Goal: Book appointment/travel/reservation

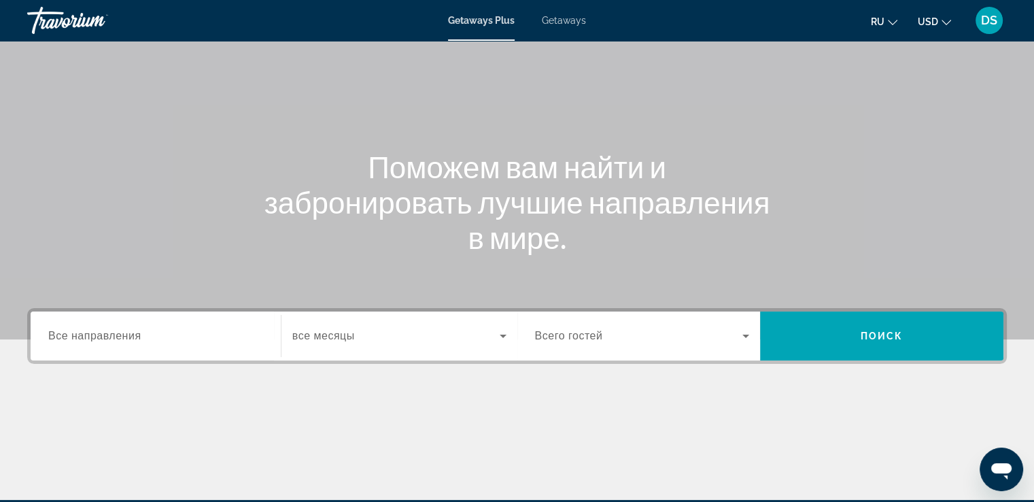
scroll to position [136, 0]
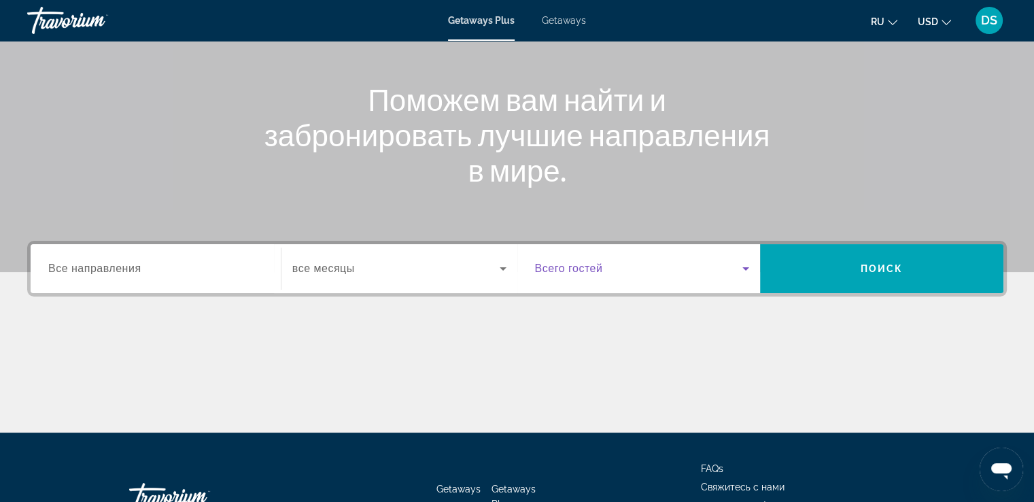
click at [746, 270] on icon "Search widget" at bounding box center [746, 268] width 16 height 16
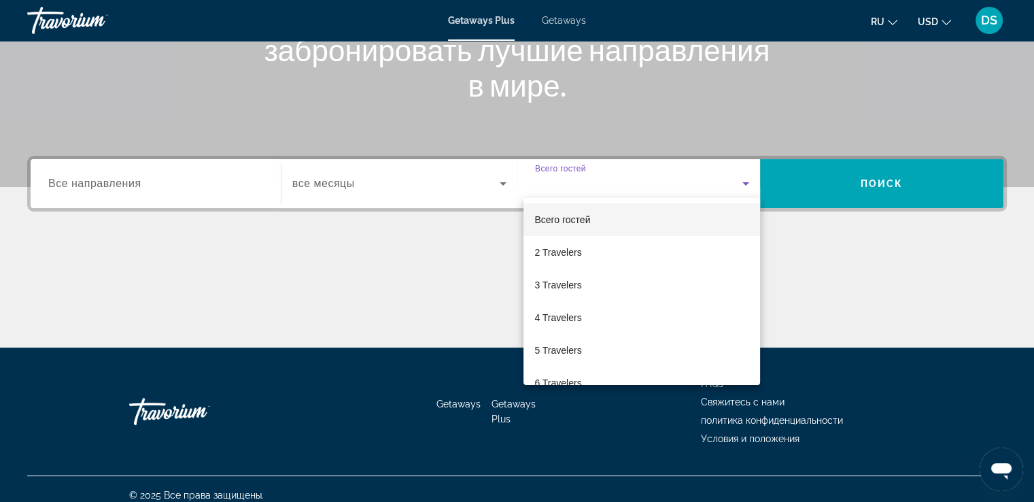
scroll to position [233, 0]
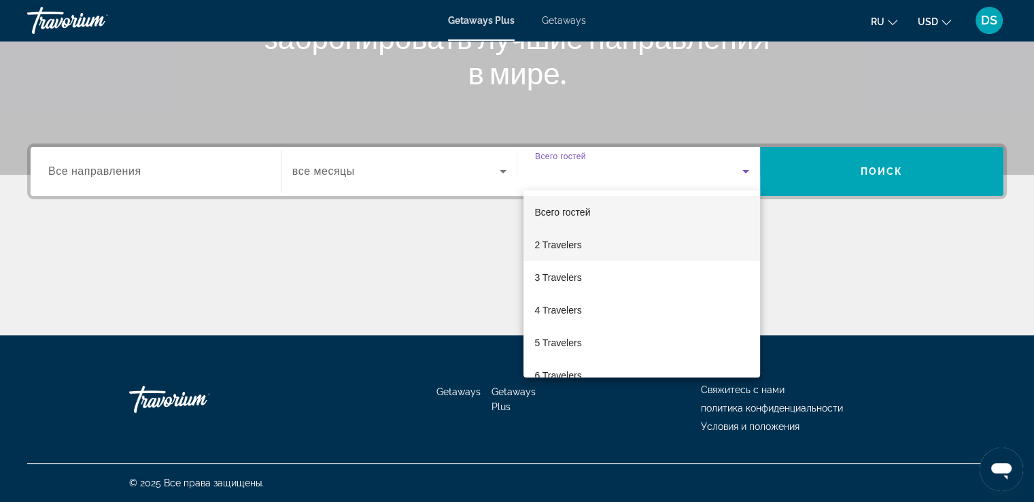
click at [568, 246] on span "2 Travelers" at bounding box center [557, 245] width 47 height 16
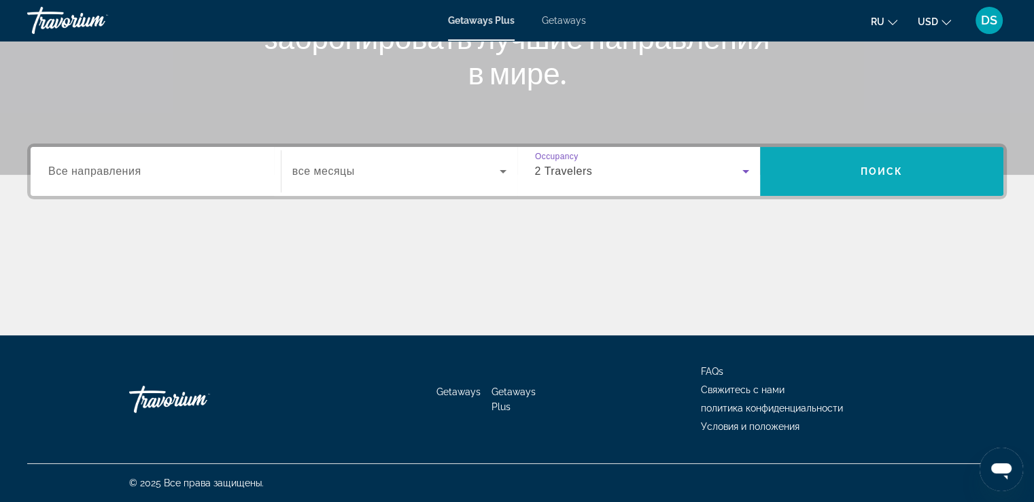
click at [895, 175] on span "Поиск" at bounding box center [882, 171] width 43 height 11
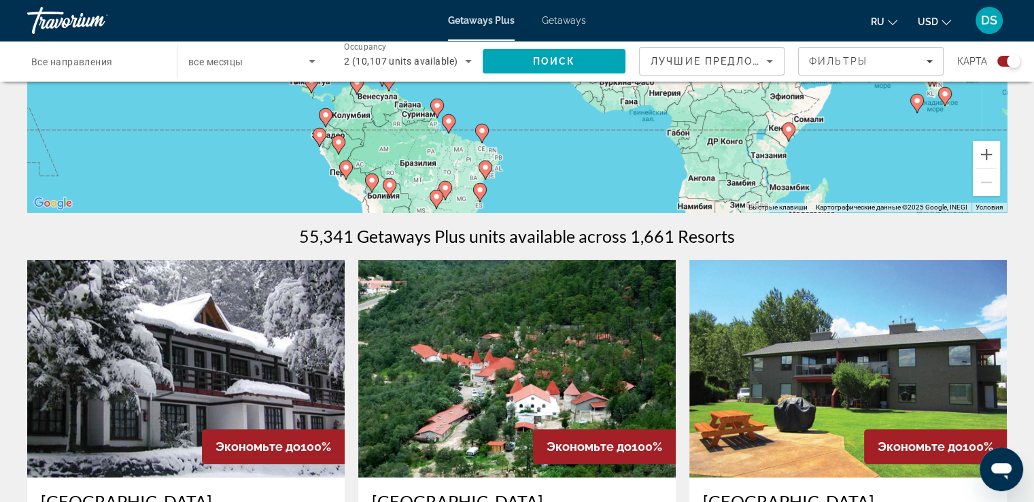
scroll to position [408, 0]
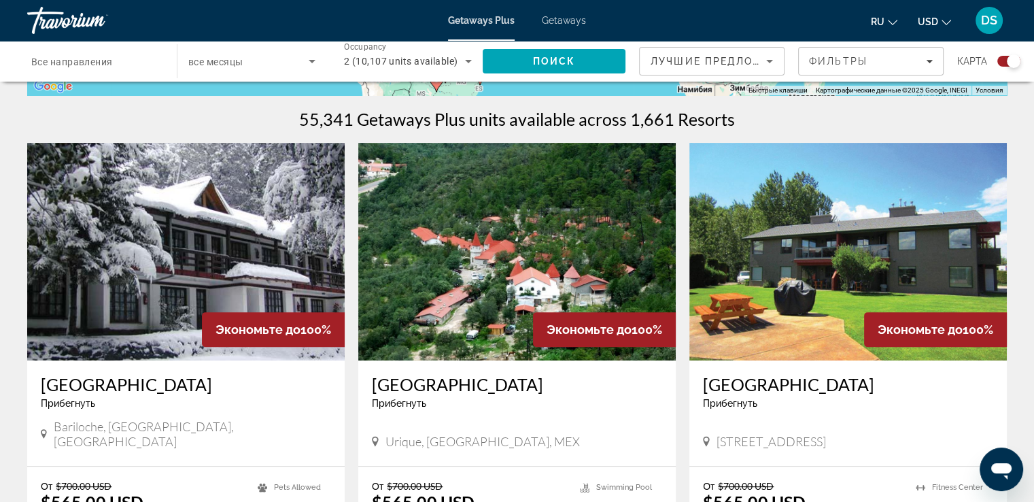
click at [894, 20] on icon "Change language" at bounding box center [893, 23] width 10 height 10
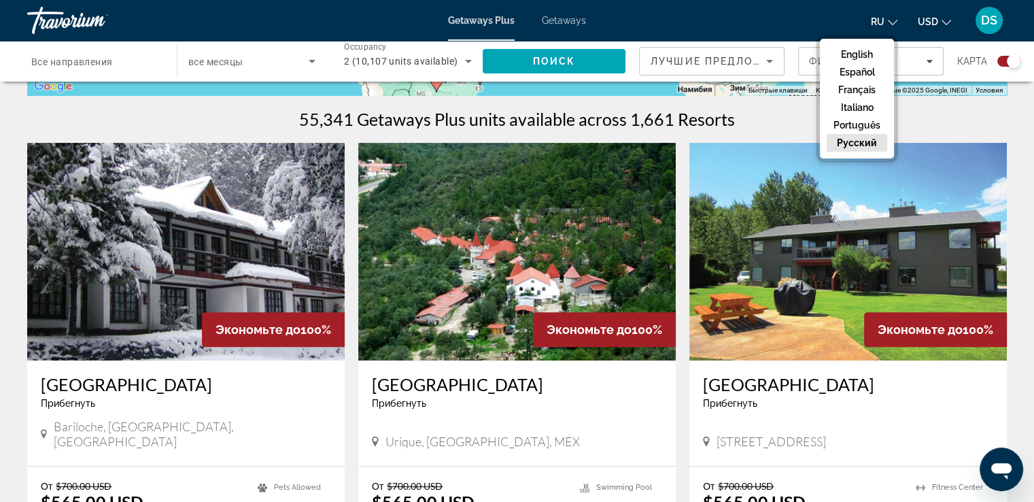
click at [863, 139] on button "русский" at bounding box center [857, 143] width 60 height 18
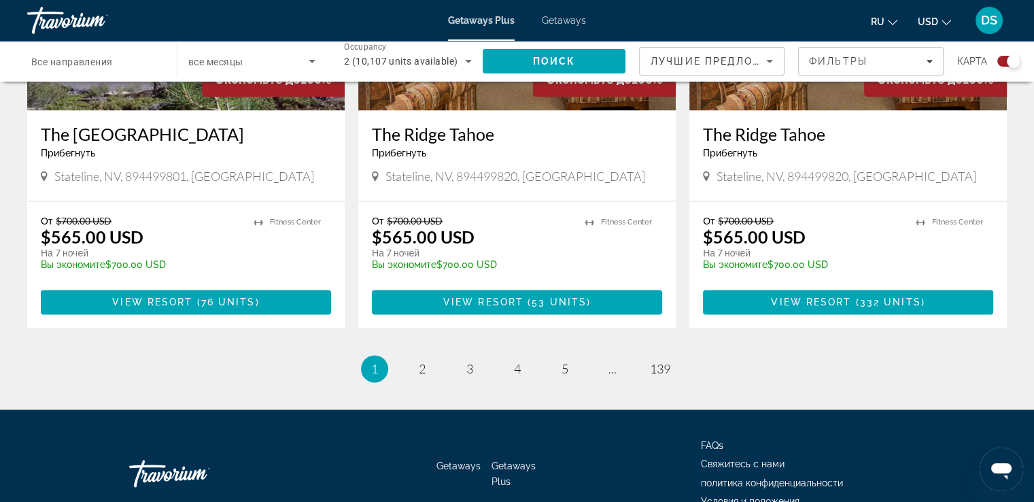
scroll to position [2107, 0]
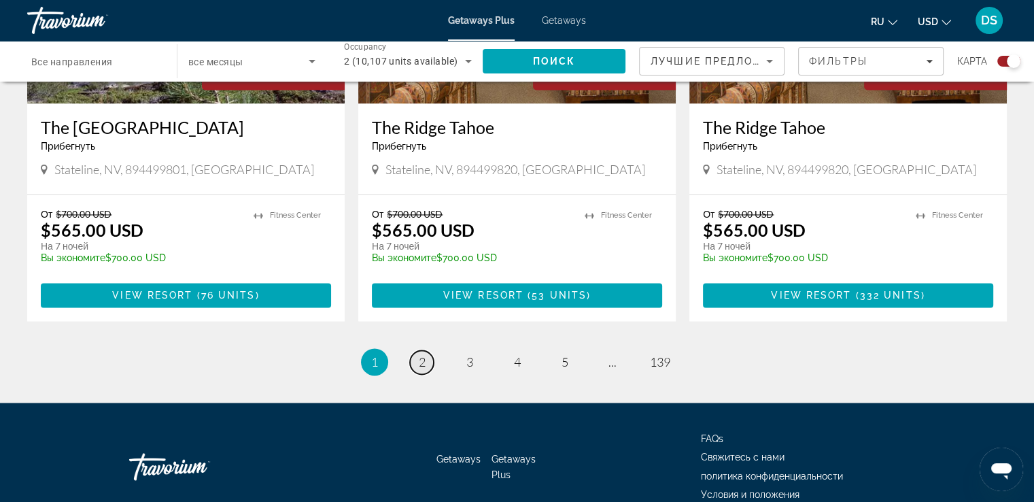
click at [416, 350] on link "page 2" at bounding box center [422, 362] width 24 height 24
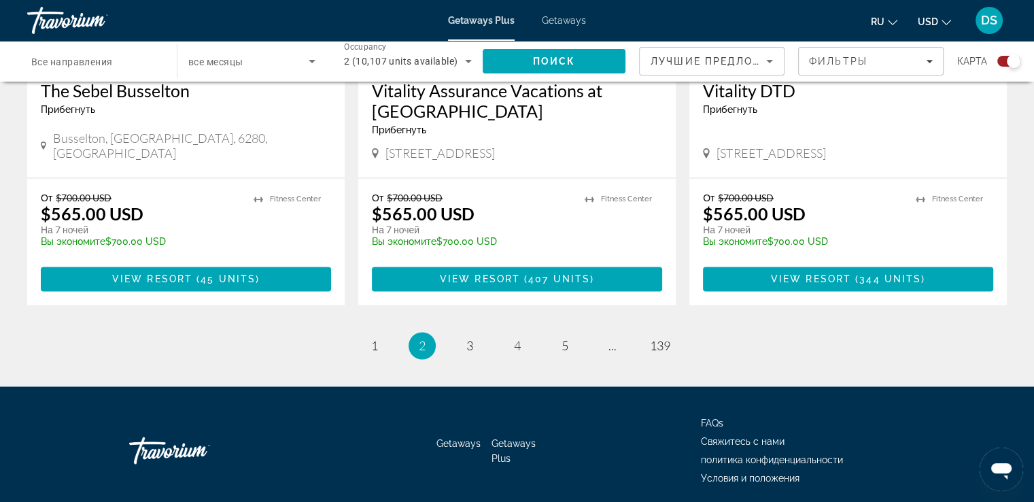
scroll to position [2159, 0]
click at [467, 338] on span "3" at bounding box center [469, 345] width 7 height 15
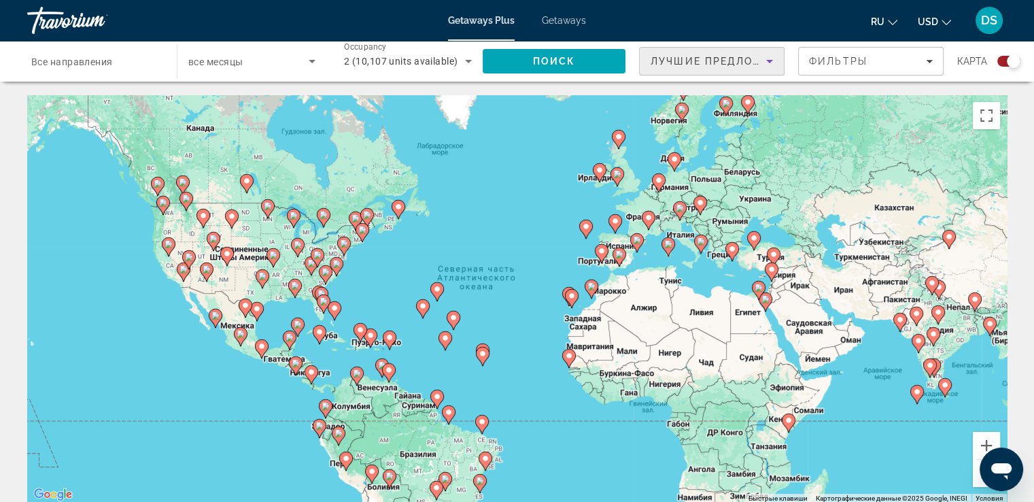
click at [769, 67] on icon "Sort by" at bounding box center [769, 61] width 16 height 16
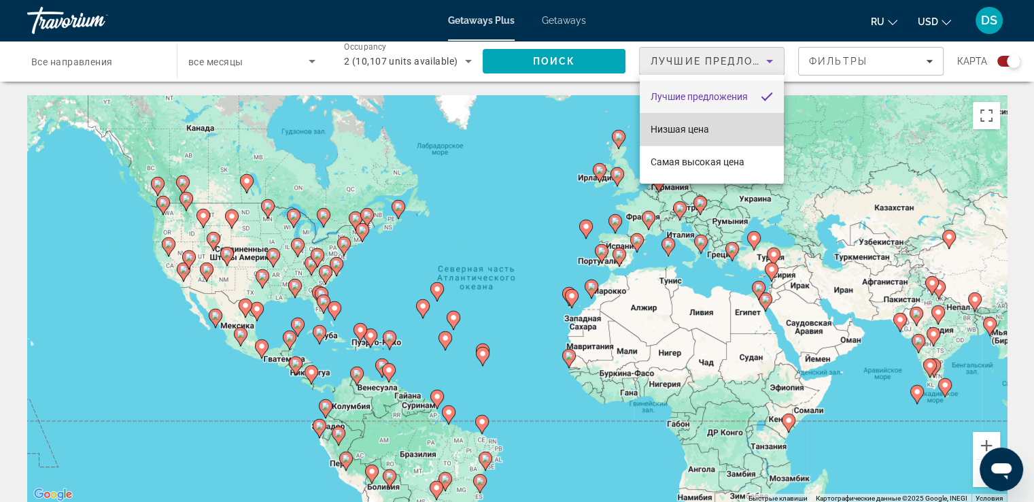
click at [674, 127] on span "Низшая цена" at bounding box center [680, 129] width 58 height 11
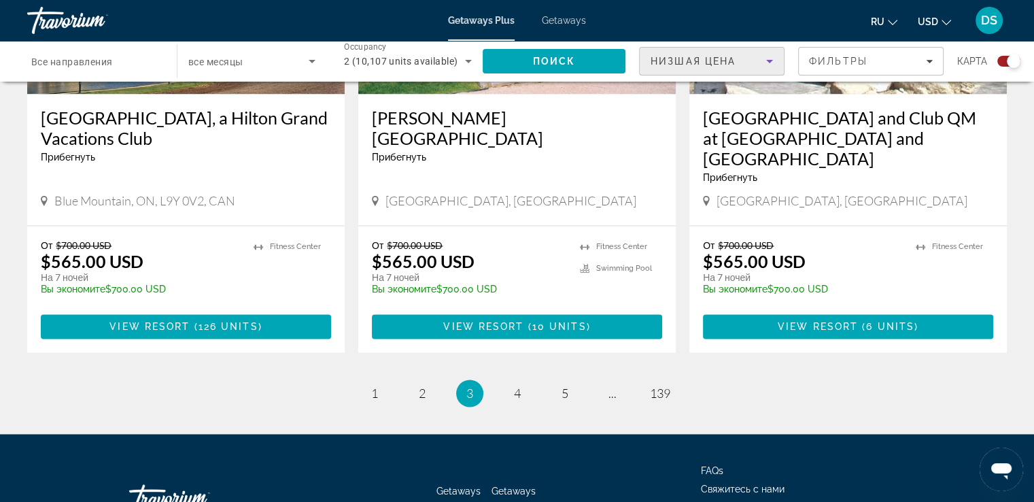
scroll to position [2159, 0]
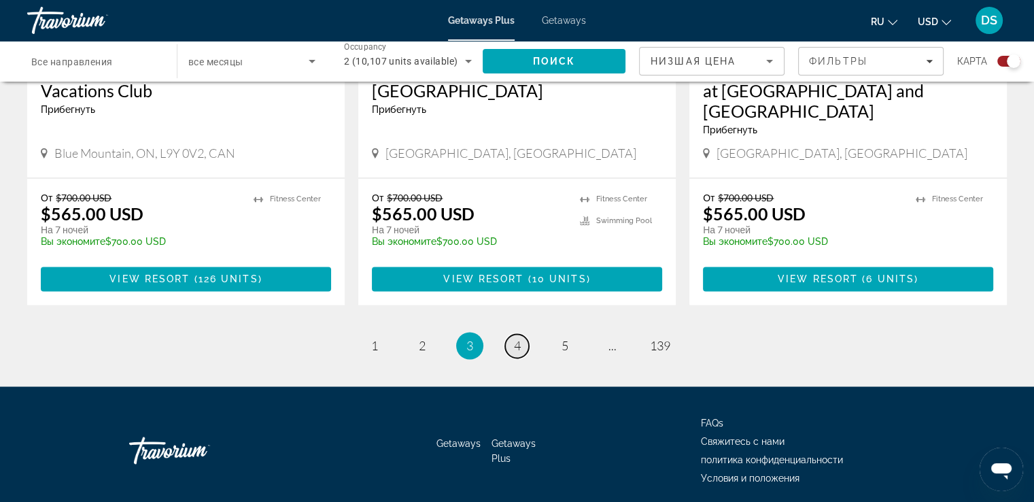
click at [519, 338] on span "4" at bounding box center [517, 345] width 7 height 15
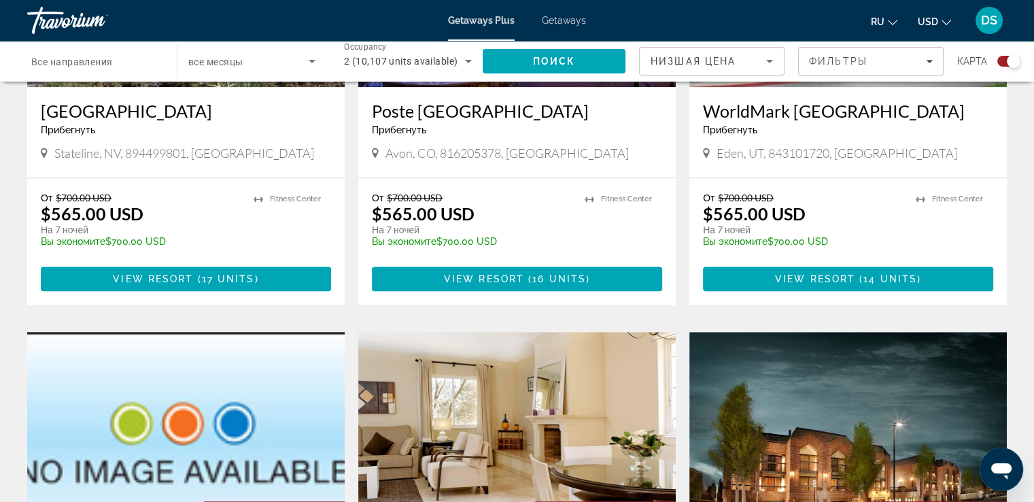
scroll to position [1156, 0]
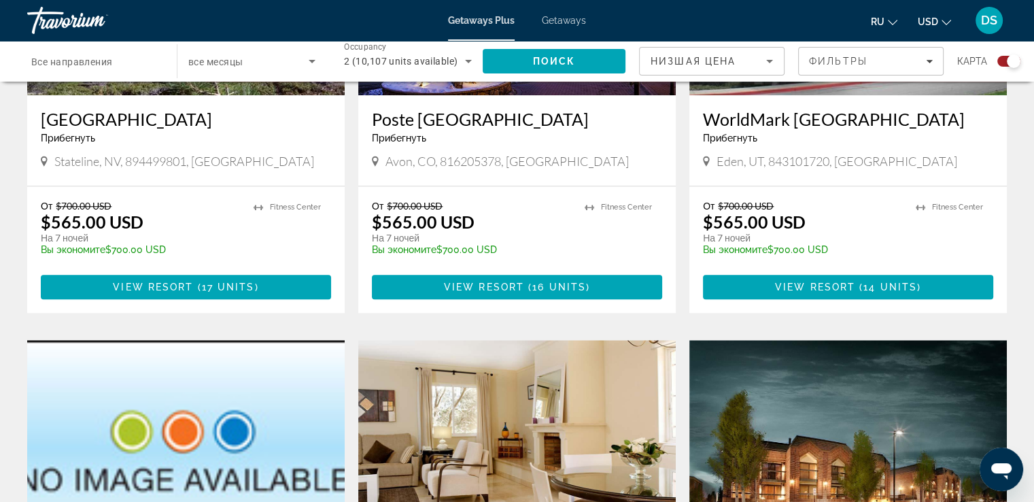
click at [99, 63] on span "Все направления" at bounding box center [72, 61] width 82 height 11
click at [99, 63] on input "Destination Все направления" at bounding box center [95, 62] width 128 height 16
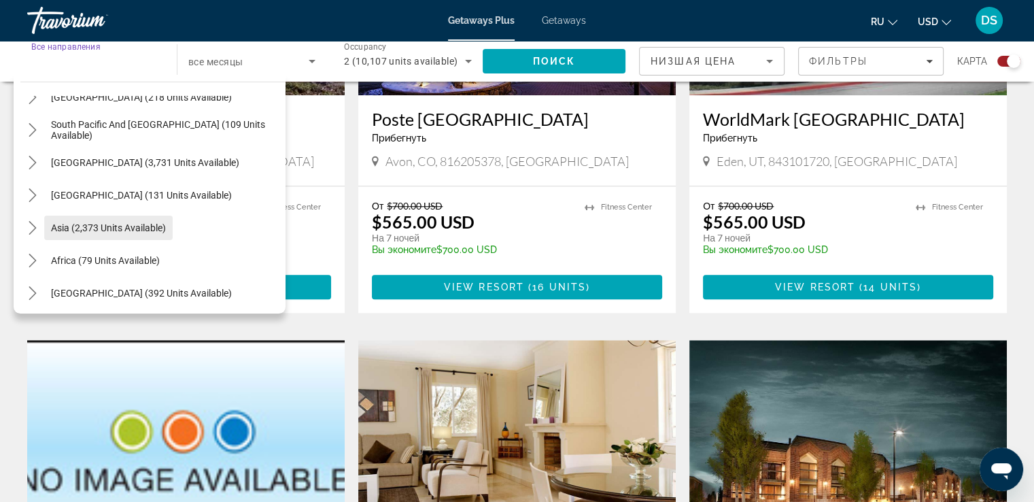
scroll to position [220, 0]
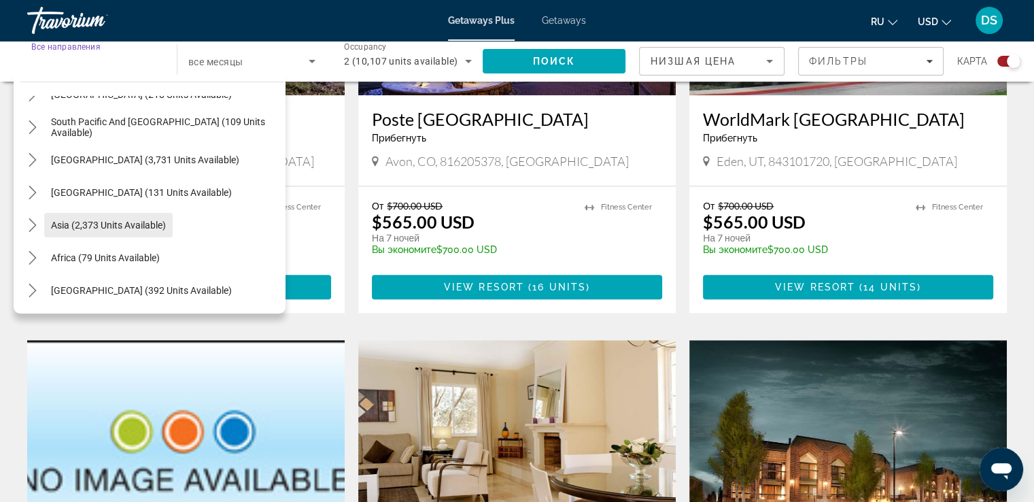
click at [79, 226] on span "Asia (2,373 units available)" at bounding box center [108, 225] width 115 height 11
type input "**********"
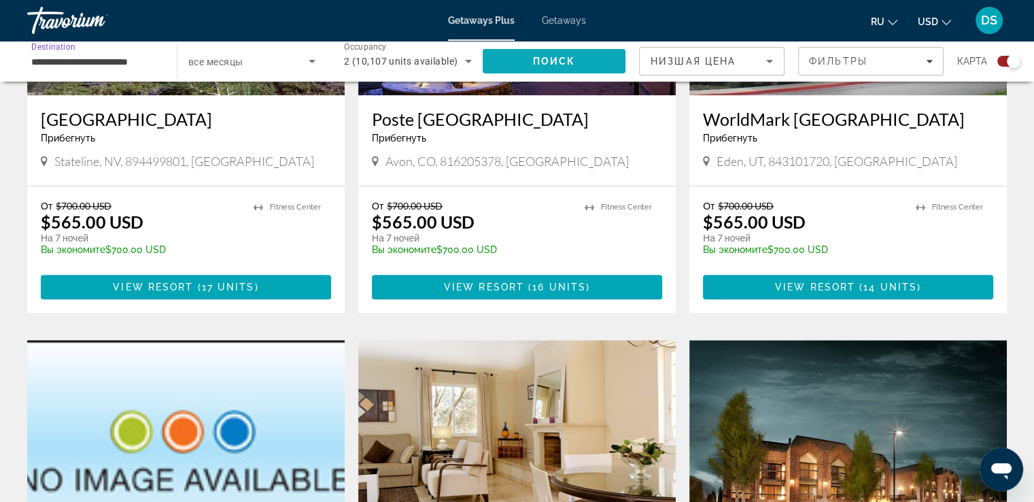
click at [544, 58] on span "Поиск" at bounding box center [554, 61] width 43 height 11
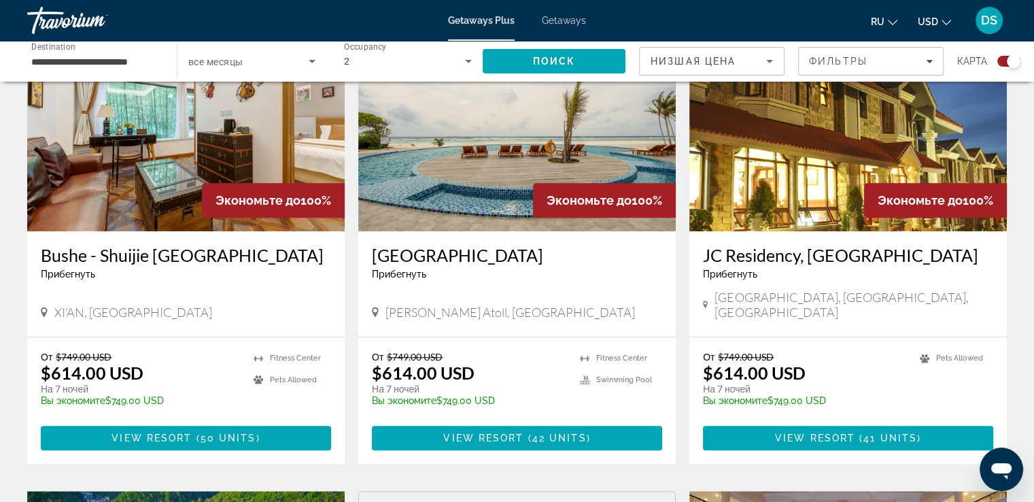
scroll to position [1088, 0]
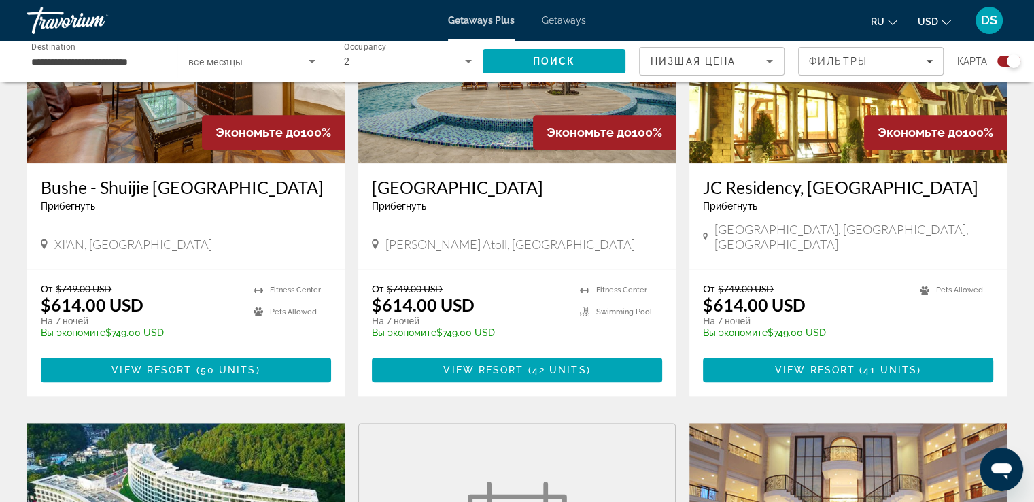
click at [472, 143] on img "Main content" at bounding box center [516, 55] width 317 height 218
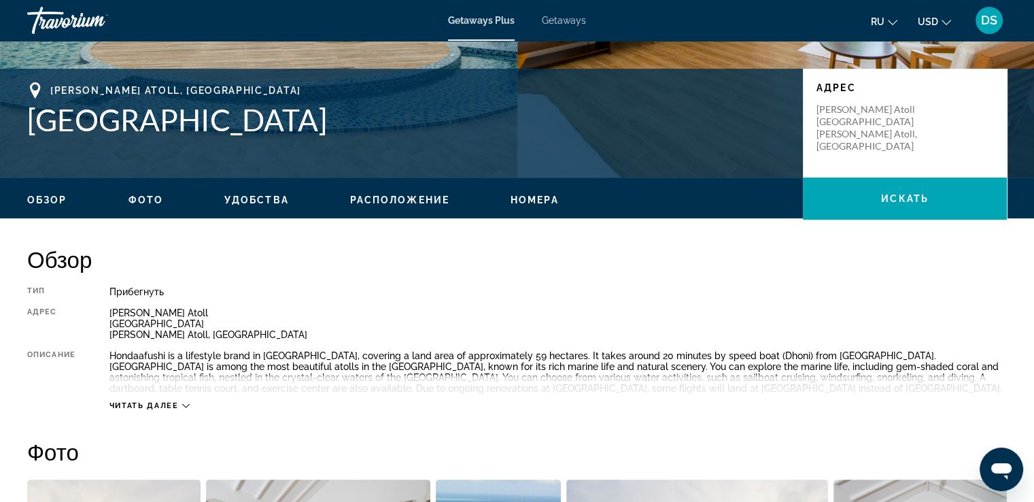
scroll to position [272, 0]
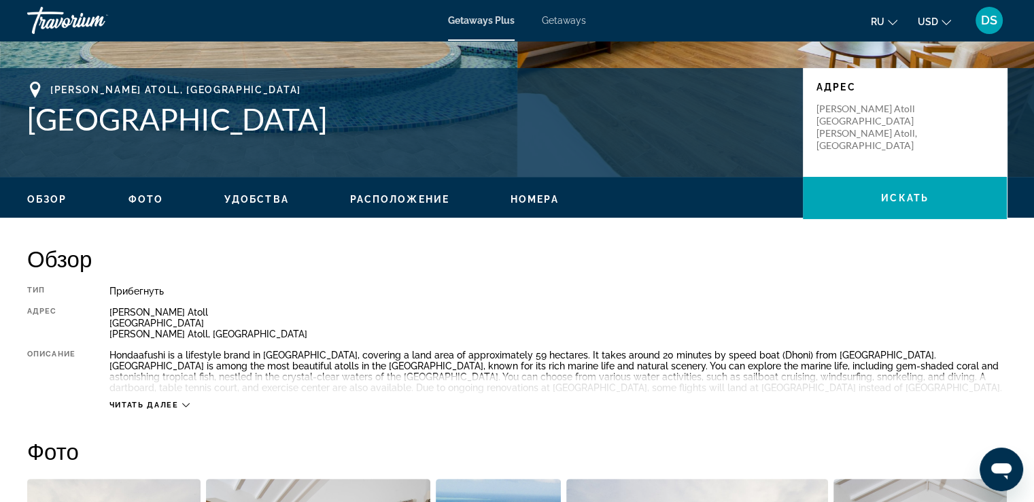
click at [181, 403] on div "Читать далее" at bounding box center [149, 404] width 80 height 9
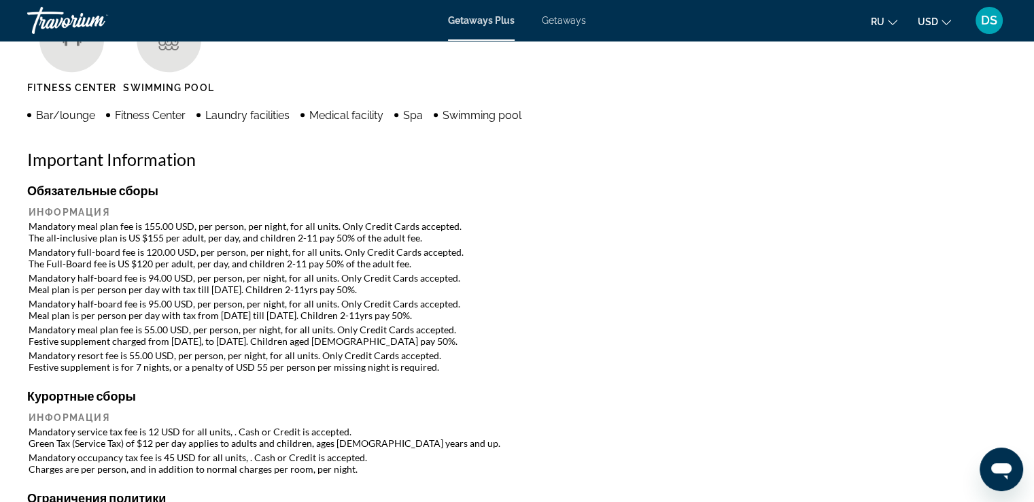
scroll to position [1156, 0]
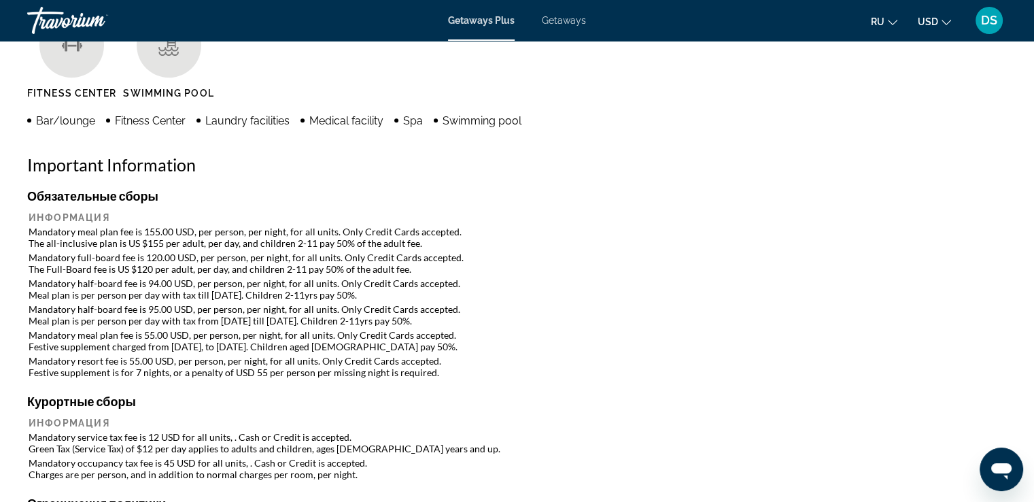
click at [709, 292] on td "Mandatory half-board fee is 94.00 USD, per person, per night, for all units. On…" at bounding box center [517, 289] width 977 height 24
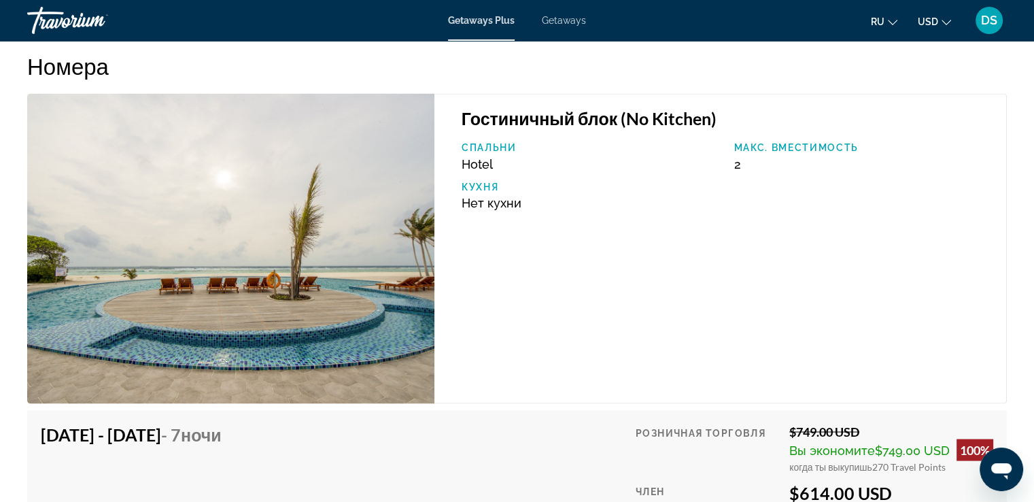
scroll to position [2243, 0]
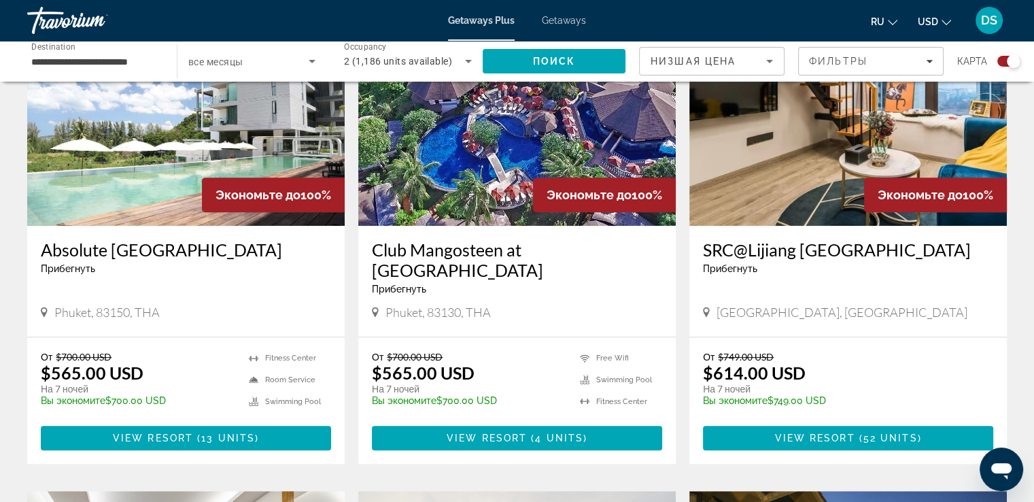
scroll to position [544, 0]
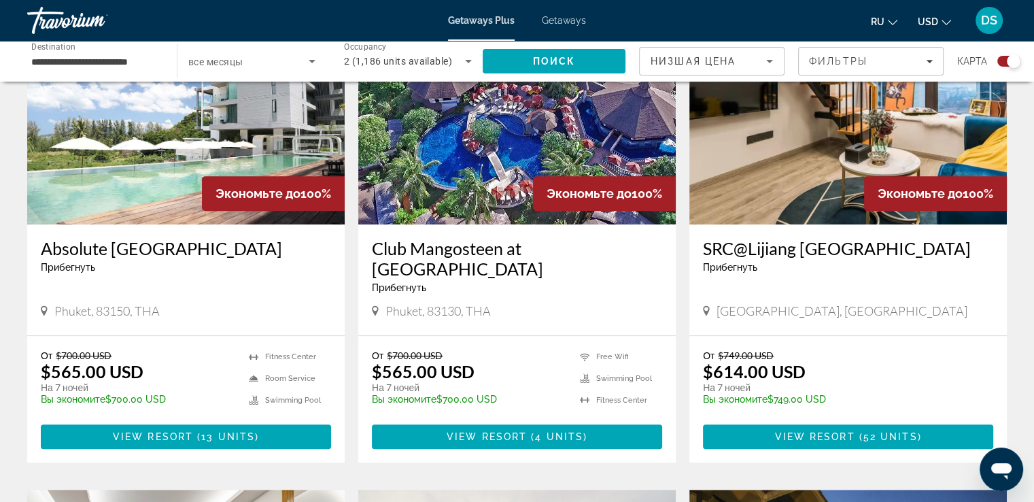
click at [139, 247] on h3 "Absolute [GEOGRAPHIC_DATA]" at bounding box center [186, 248] width 290 height 20
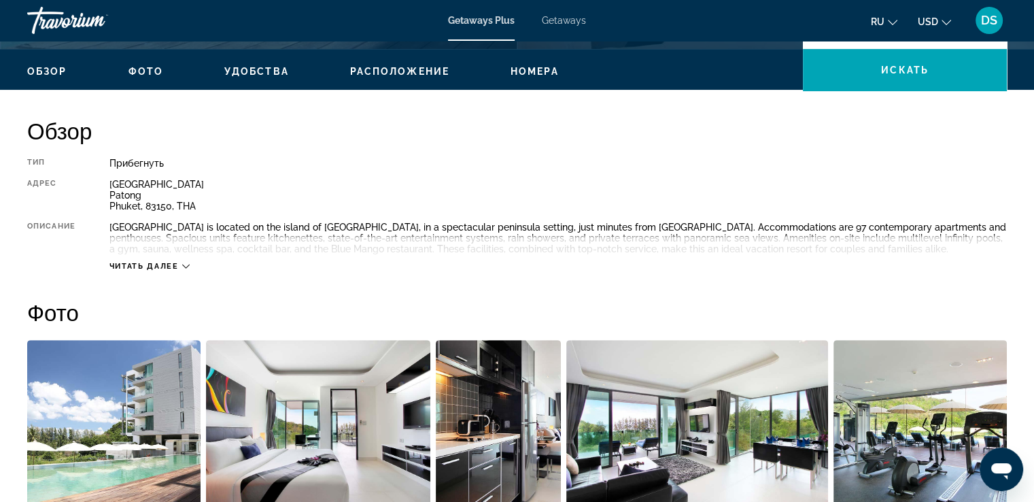
scroll to position [408, 0]
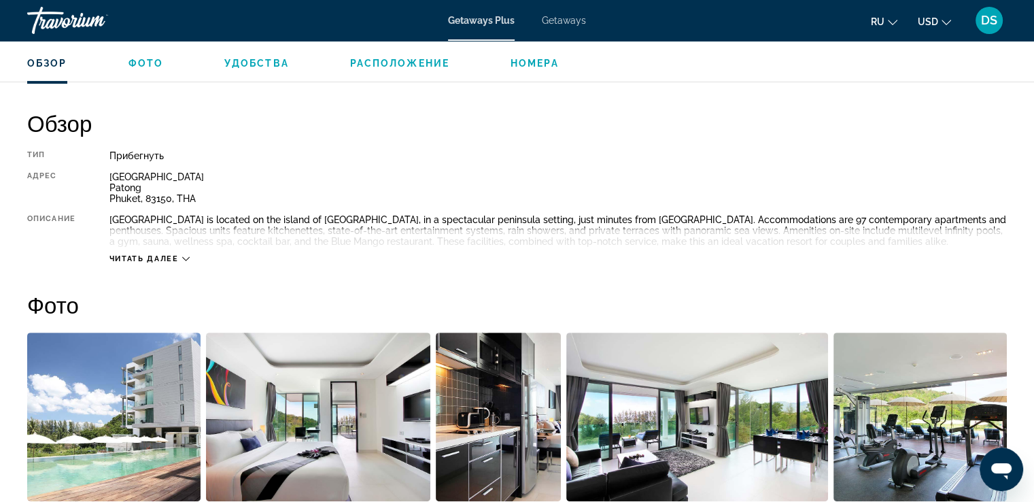
click at [185, 257] on icon "Main content" at bounding box center [185, 258] width 7 height 7
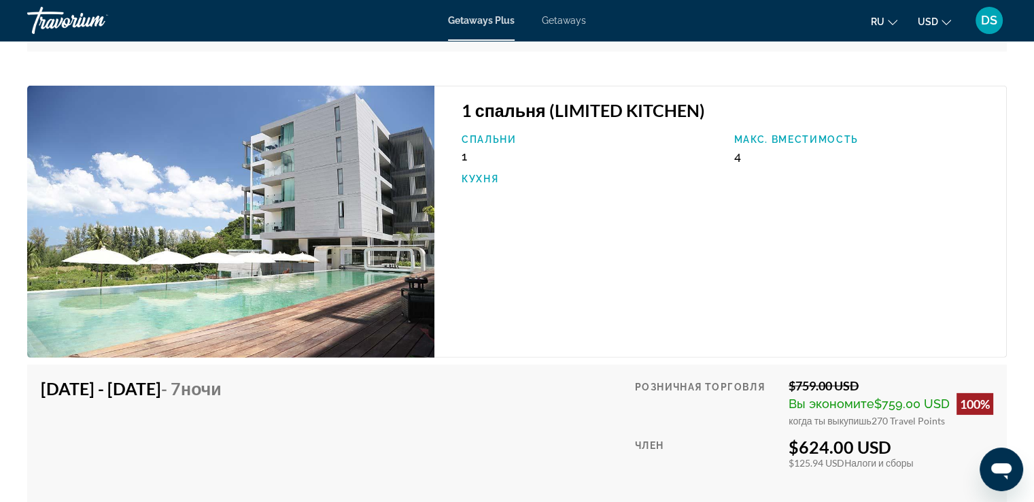
scroll to position [4079, 0]
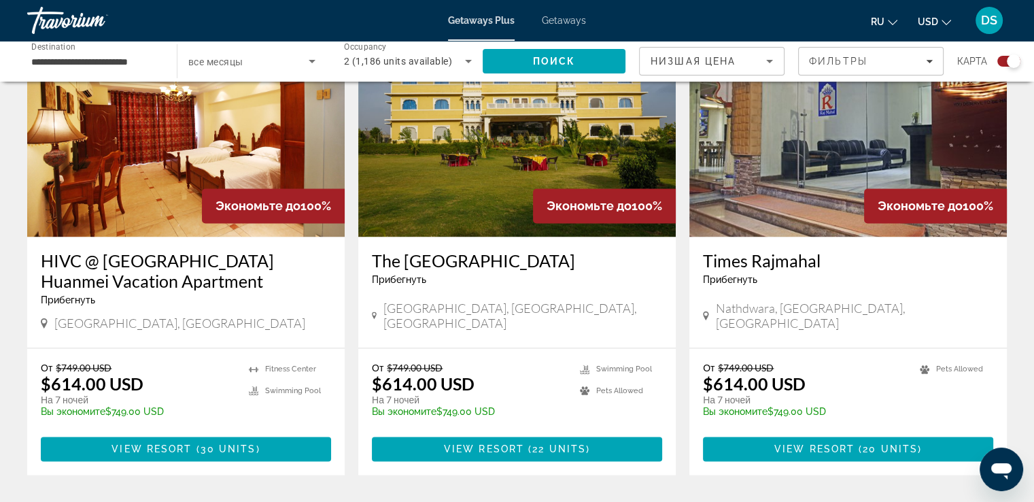
scroll to position [1971, 0]
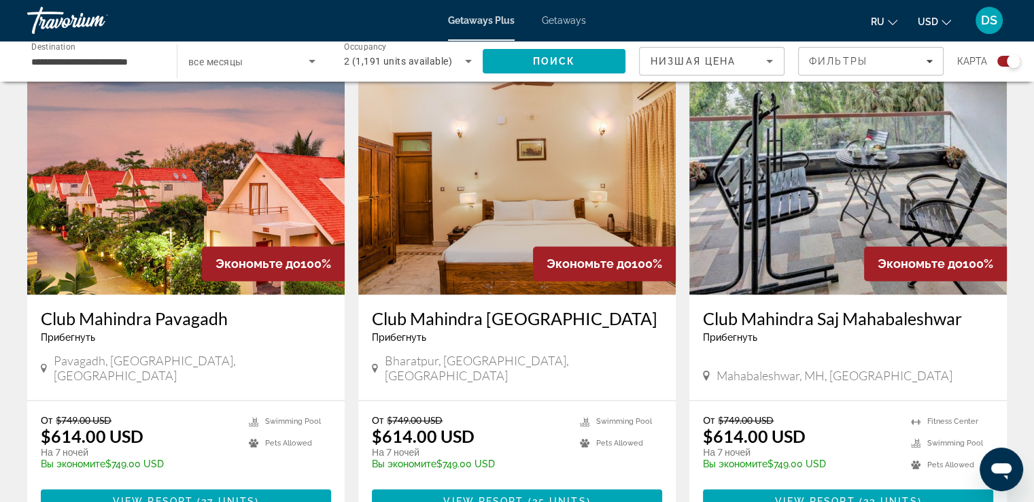
scroll to position [1971, 0]
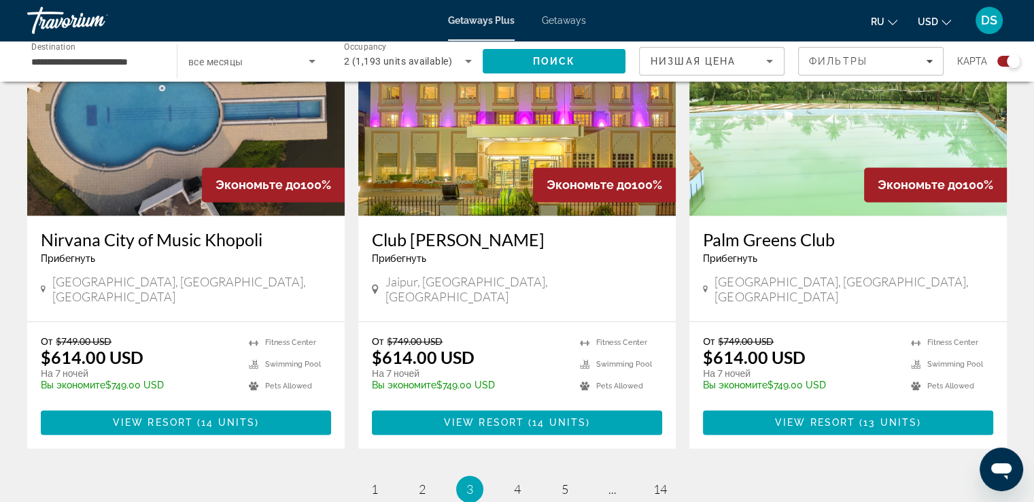
scroll to position [2139, 0]
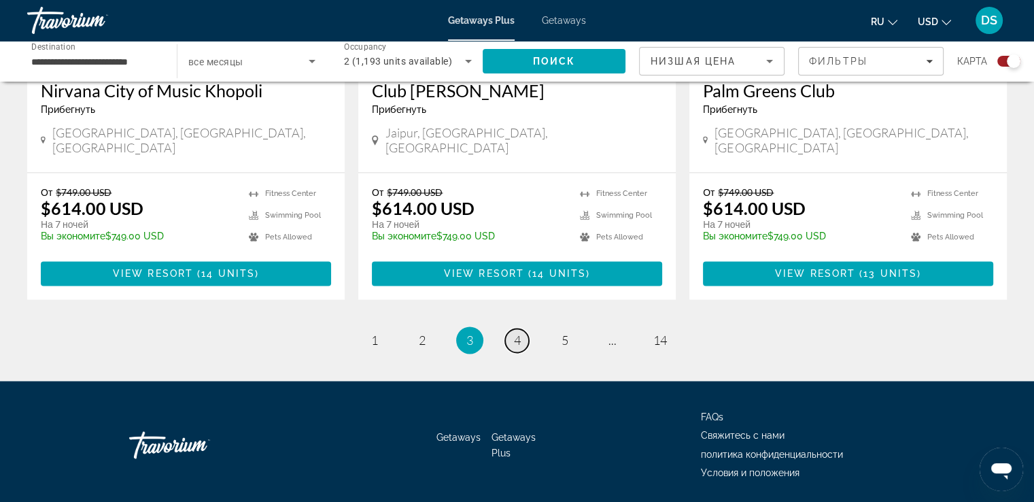
click at [517, 332] on span "4" at bounding box center [517, 339] width 7 height 15
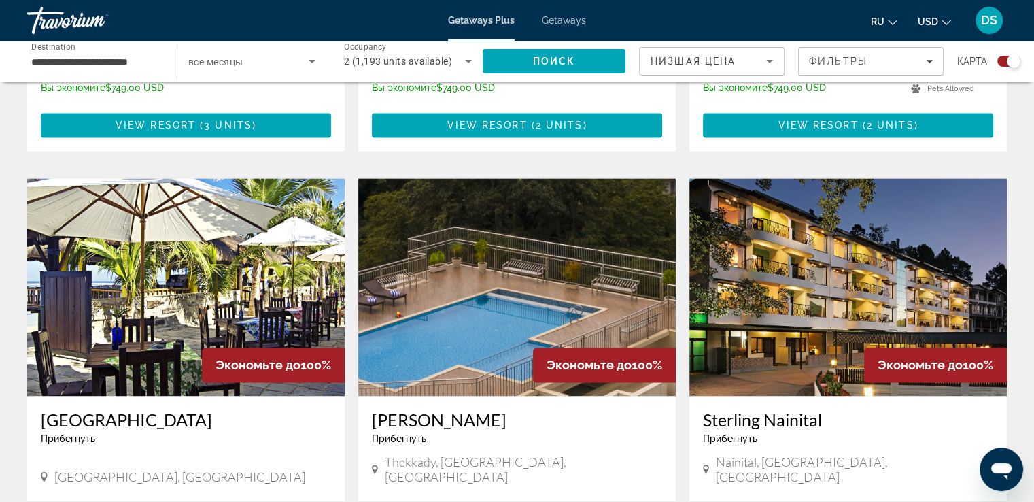
scroll to position [2058, 0]
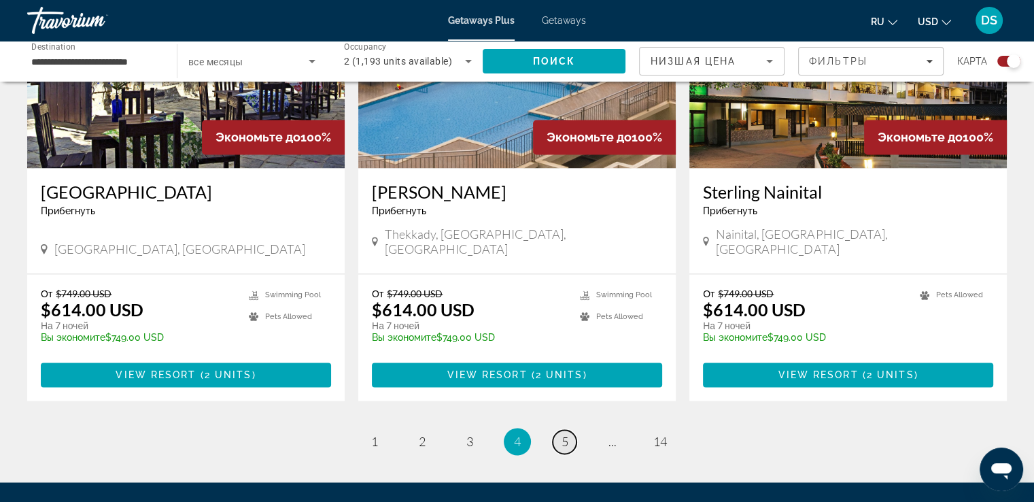
click at [568, 430] on link "page 5" at bounding box center [565, 442] width 24 height 24
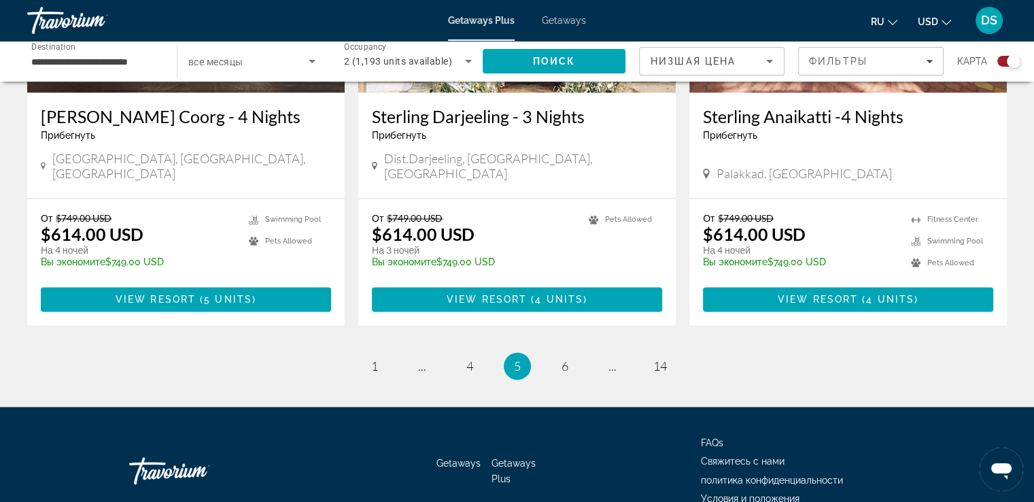
scroll to position [2118, 0]
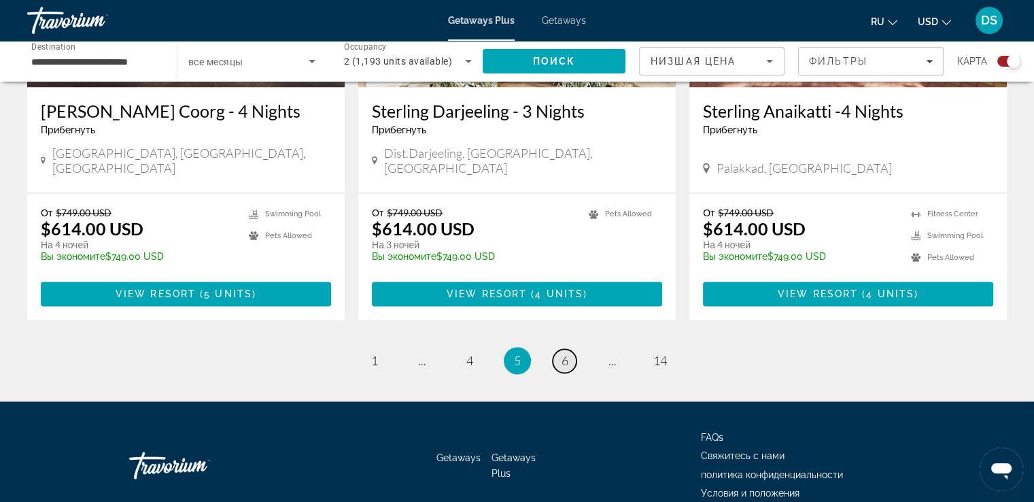
click at [566, 353] on span "6" at bounding box center [564, 360] width 7 height 15
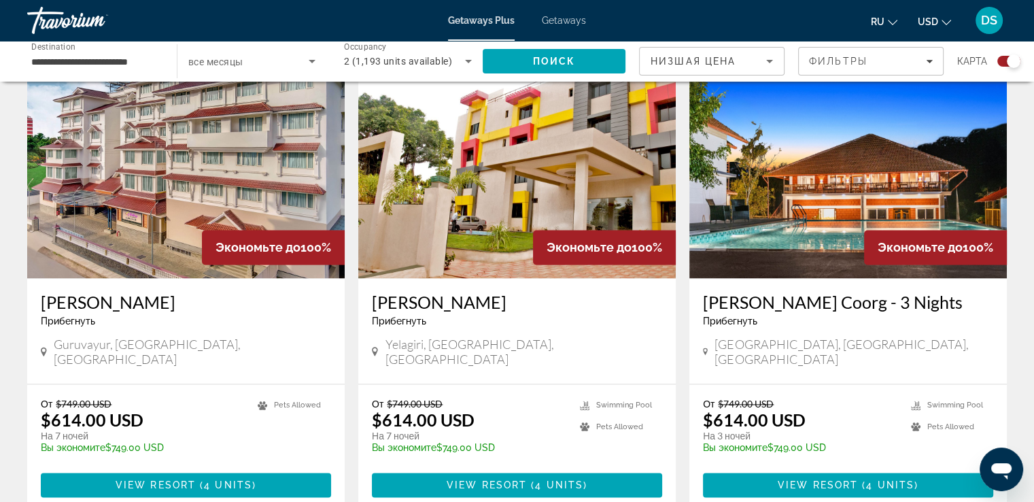
scroll to position [1971, 0]
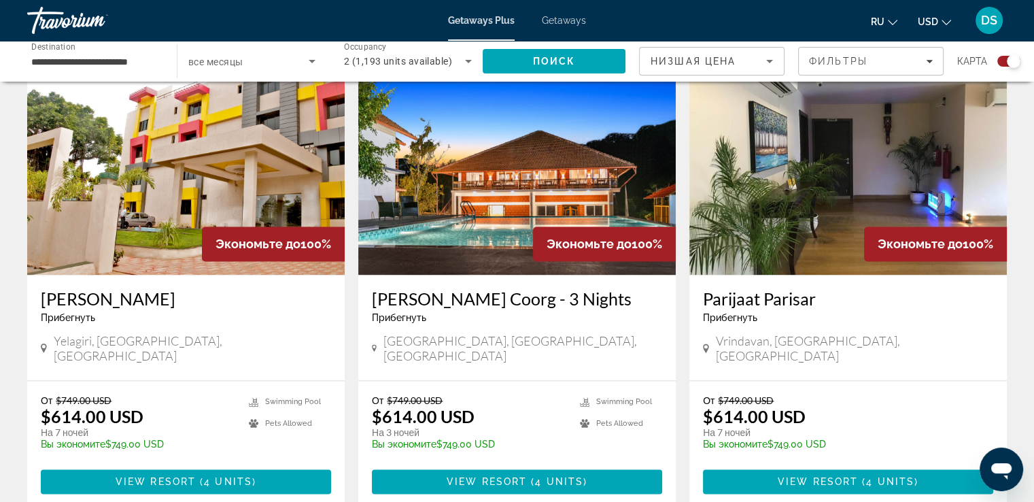
scroll to position [2039, 0]
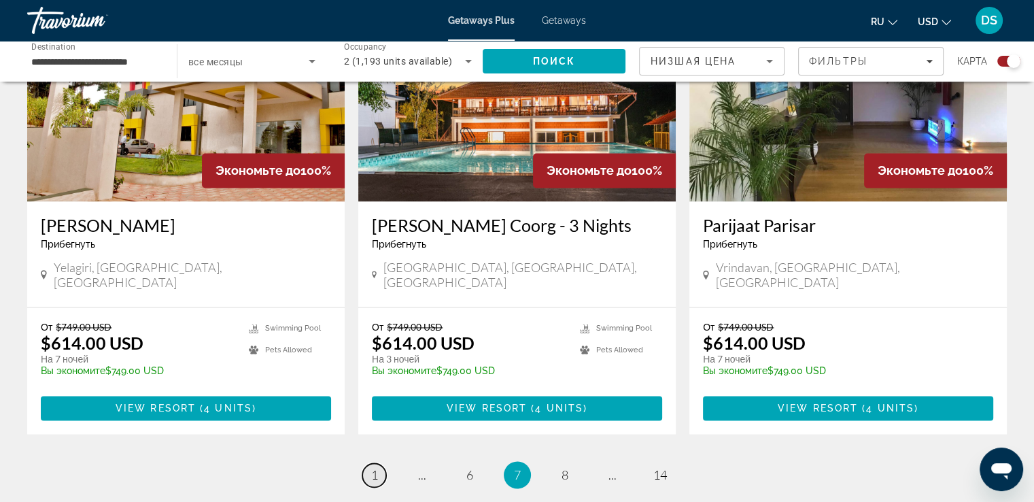
click at [373, 467] on span "1" at bounding box center [374, 474] width 7 height 15
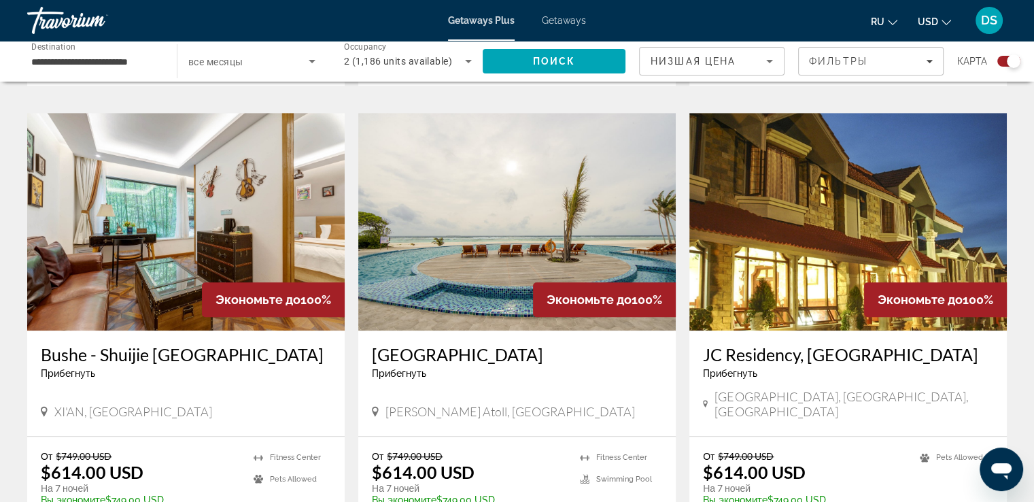
scroll to position [952, 0]
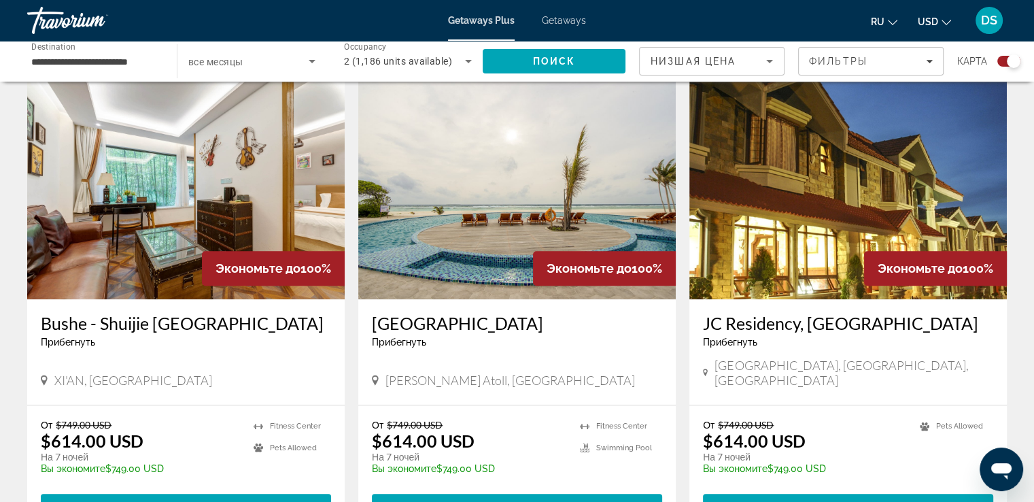
click at [475, 327] on h3 "[GEOGRAPHIC_DATA]" at bounding box center [517, 323] width 290 height 20
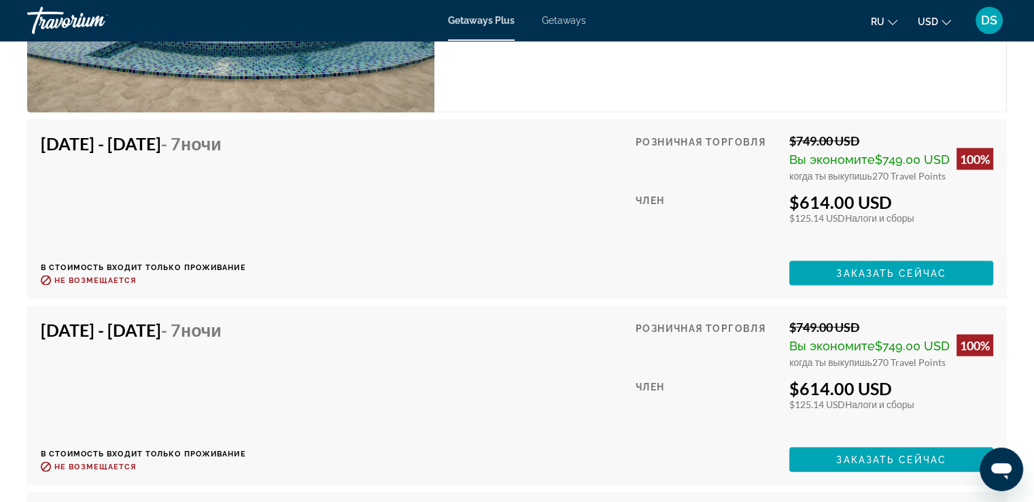
scroll to position [2787, 0]
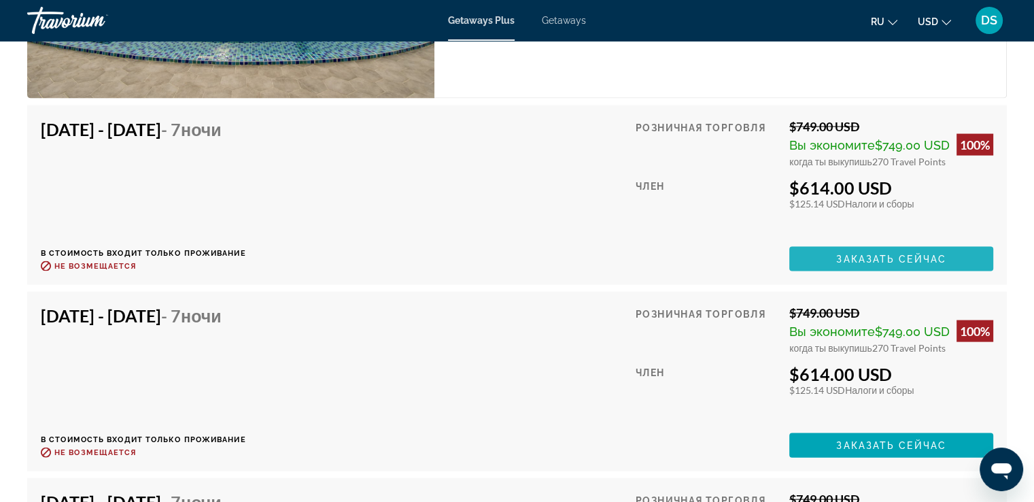
click at [871, 254] on span "Заказать сейчас" at bounding box center [891, 259] width 110 height 11
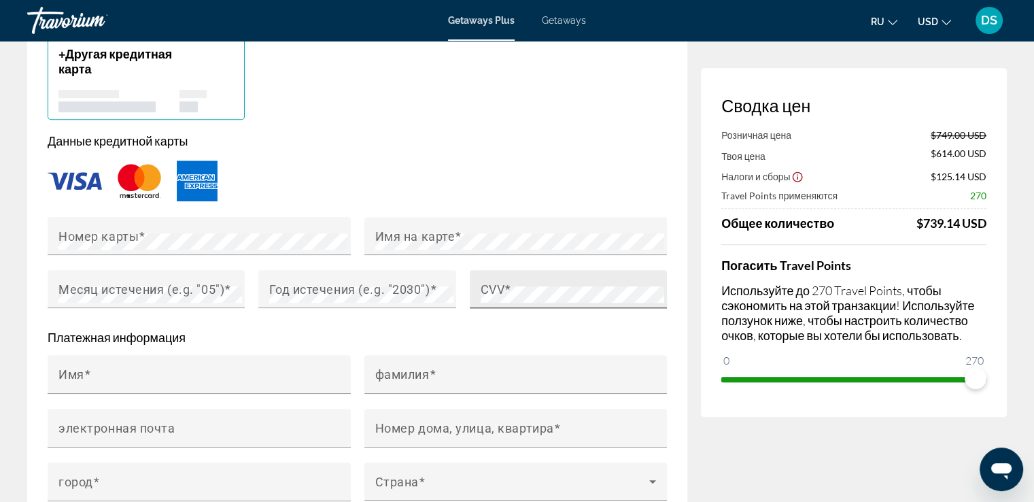
scroll to position [1156, 0]
